Goal: Task Accomplishment & Management: Use online tool/utility

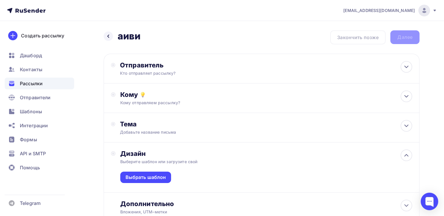
click at [111, 29] on div "Назад аиви аиви Закончить позже Далее Отправитель Кто отправляет рассылку? Emai…" at bounding box center [222, 140] width 444 height 239
click at [110, 31] on div "Назад аиви аиви" at bounding box center [122, 36] width 37 height 12
click at [108, 34] on icon at bounding box center [108, 36] width 5 height 5
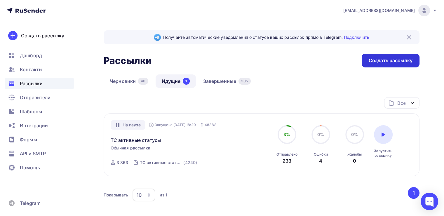
click at [364, 57] on div "Создать рассылку" at bounding box center [391, 61] width 58 height 14
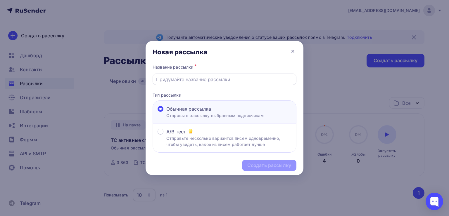
click at [210, 78] on input "text" at bounding box center [224, 79] width 137 height 7
click at [168, 82] on input "text" at bounding box center [224, 79] width 137 height 7
click at [166, 80] on input "text" at bounding box center [224, 79] width 137 height 7
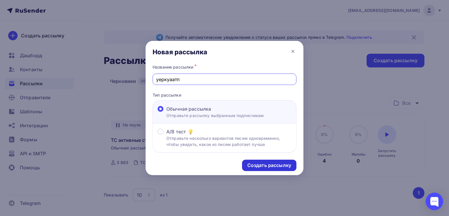
type input "уеркуаатп"
click at [265, 165] on div "Создать рассылку" at bounding box center [269, 165] width 44 height 7
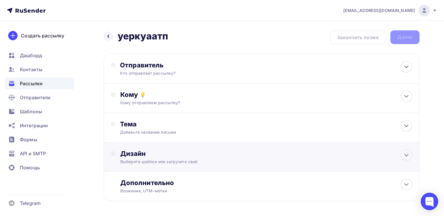
click at [162, 164] on div "Выберите шаблон или загрузите свой" at bounding box center [251, 162] width 263 height 6
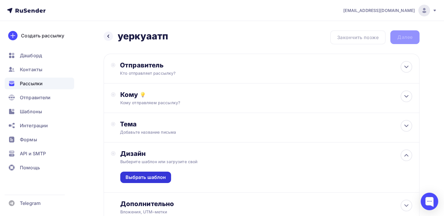
click at [143, 176] on div "Выбрать шаблон" at bounding box center [146, 177] width 41 height 7
